Goal: Find specific page/section: Find specific page/section

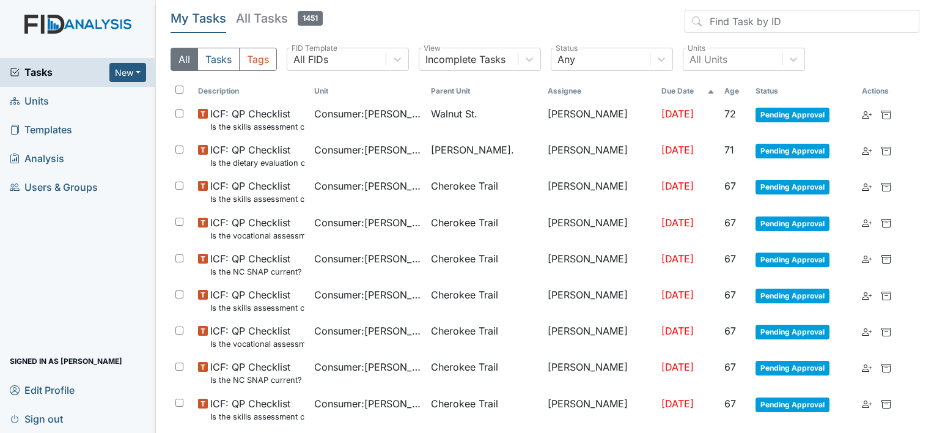
click at [53, 100] on link "Units" at bounding box center [78, 101] width 156 height 29
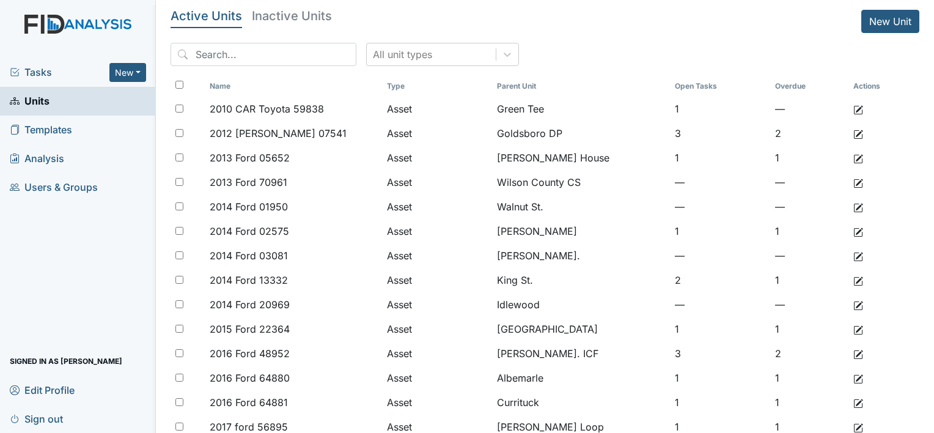
click at [43, 75] on span "Tasks" at bounding box center [60, 72] width 100 height 15
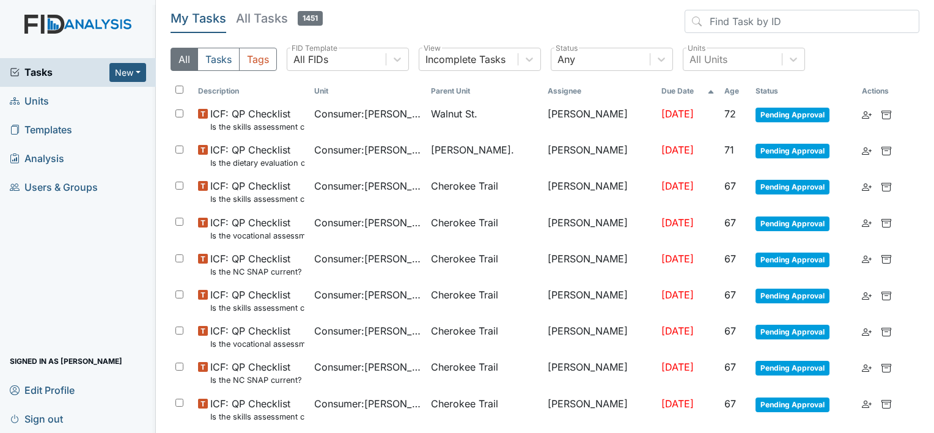
click at [63, 333] on div "Tasks New Form Inspection Document Bundle Units Templates Analysis Users & Grou…" at bounding box center [78, 245] width 156 height 375
click at [50, 96] on link "Units" at bounding box center [78, 101] width 156 height 29
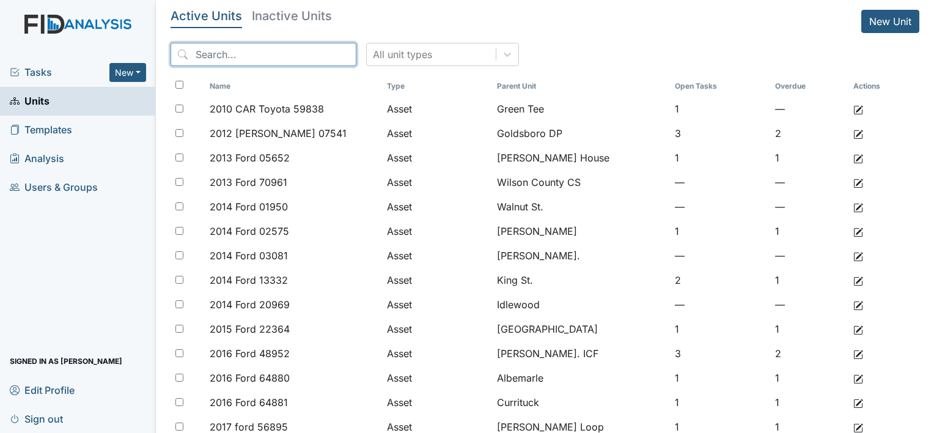
click at [209, 51] on input "search" at bounding box center [264, 54] width 186 height 23
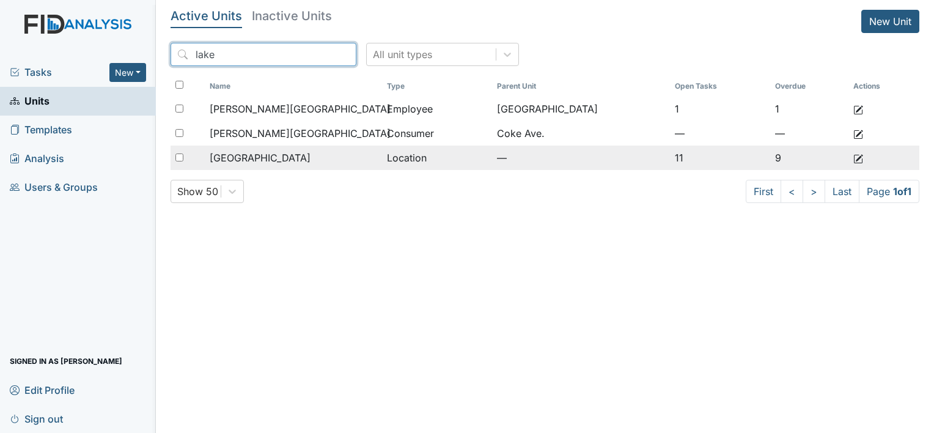
type input "lake"
click at [314, 152] on div "Lakeview" at bounding box center [294, 157] width 168 height 15
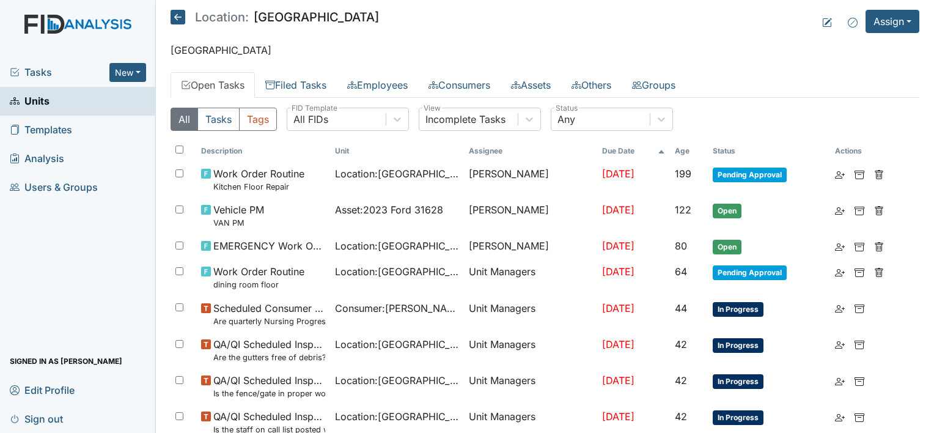
click at [47, 99] on span "Units" at bounding box center [30, 101] width 40 height 19
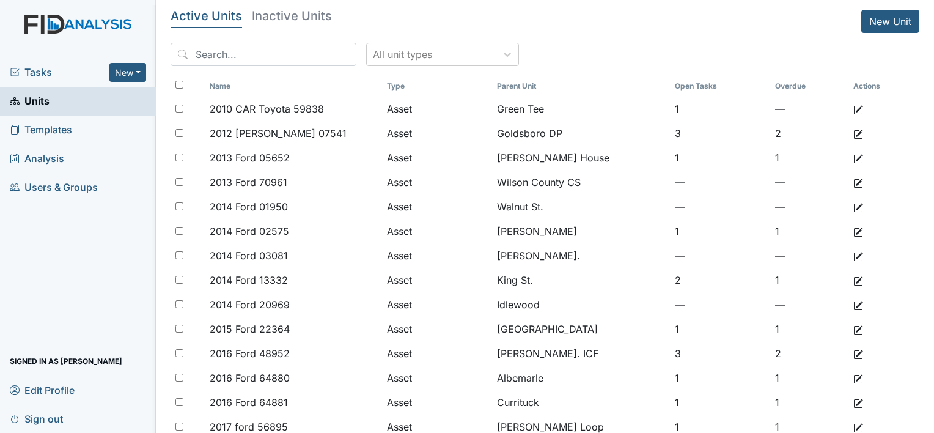
click at [103, 107] on link "Units" at bounding box center [78, 101] width 156 height 29
click at [259, 53] on input "search" at bounding box center [264, 54] width 186 height 23
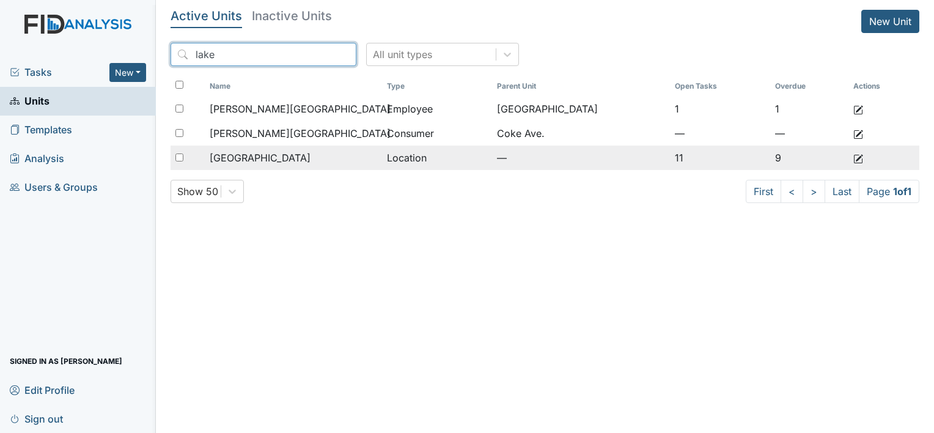
type input "lake"
click at [286, 165] on td "[GEOGRAPHIC_DATA]" at bounding box center [293, 158] width 177 height 24
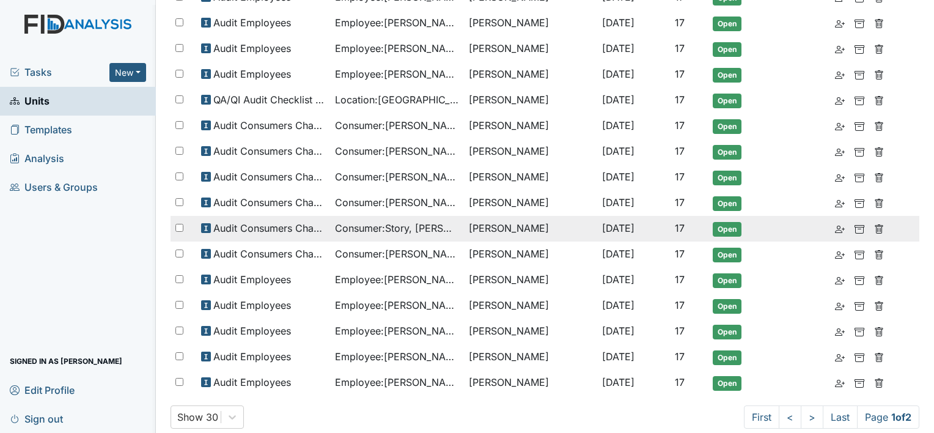
scroll to position [689, 0]
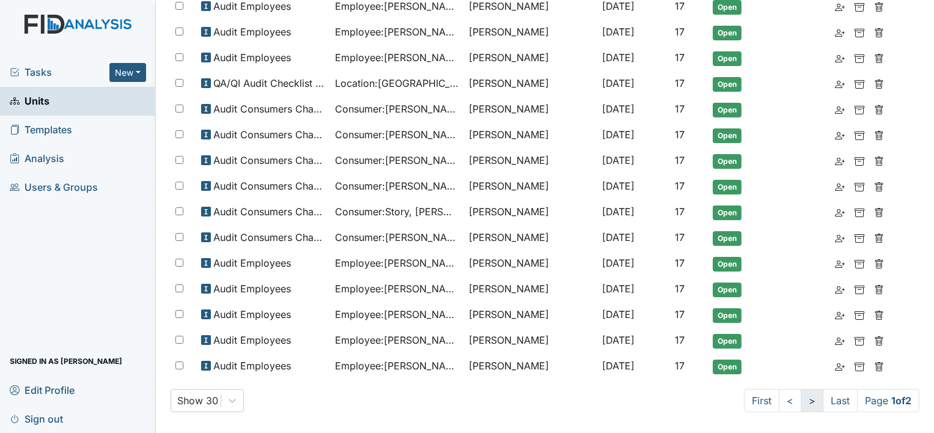
click at [801, 393] on link ">" at bounding box center [812, 400] width 23 height 23
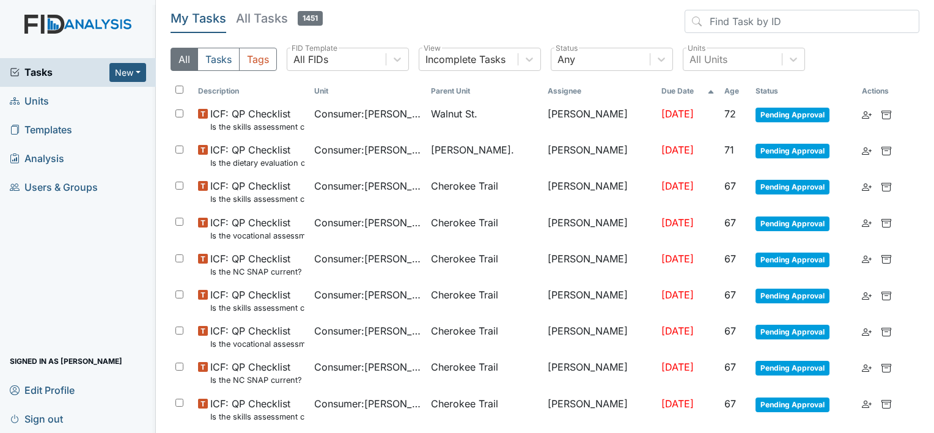
click at [62, 100] on link "Units" at bounding box center [78, 101] width 156 height 29
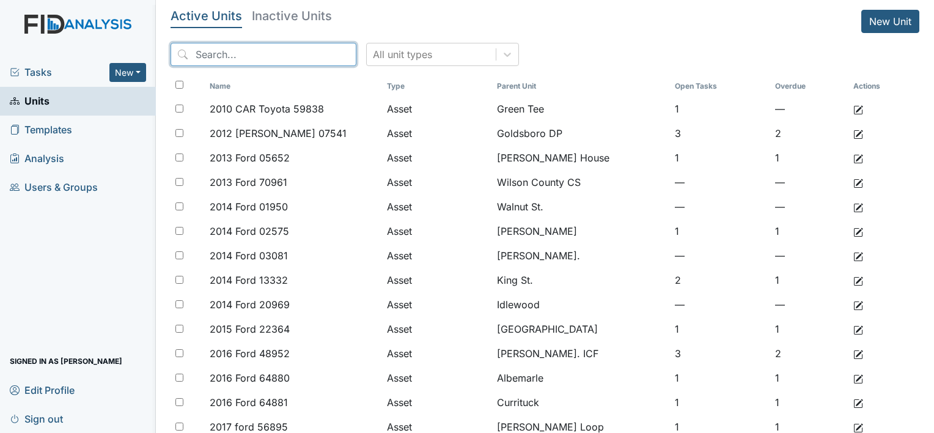
click at [229, 54] on input "search" at bounding box center [264, 54] width 186 height 23
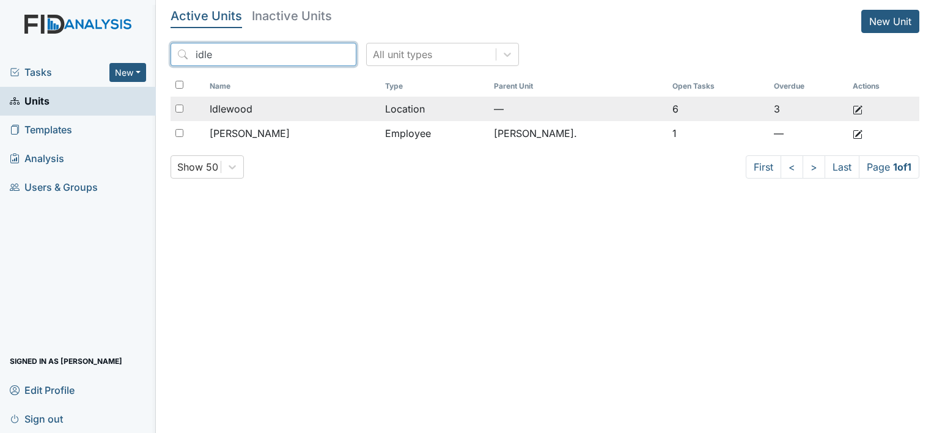
type input "idle"
click at [275, 112] on div "Idlewood" at bounding box center [293, 108] width 166 height 15
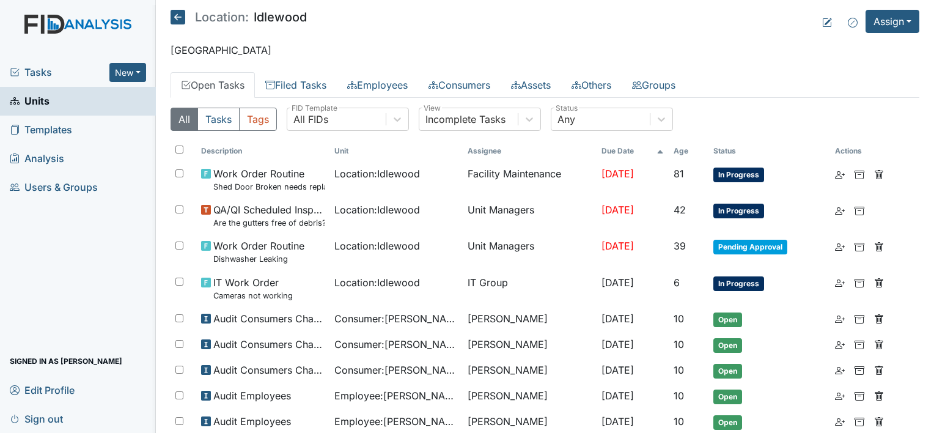
click at [174, 16] on icon at bounding box center [178, 17] width 15 height 15
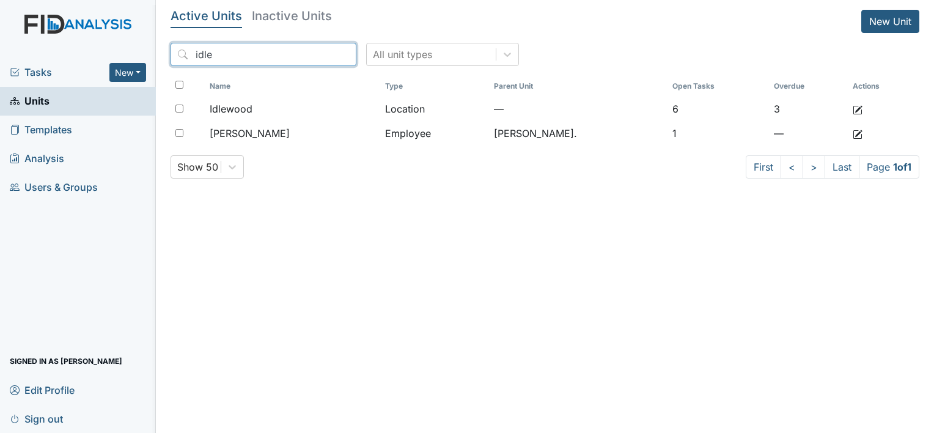
click at [321, 53] on input "idle" at bounding box center [264, 54] width 186 height 23
